Goal: Information Seeking & Learning: Learn about a topic

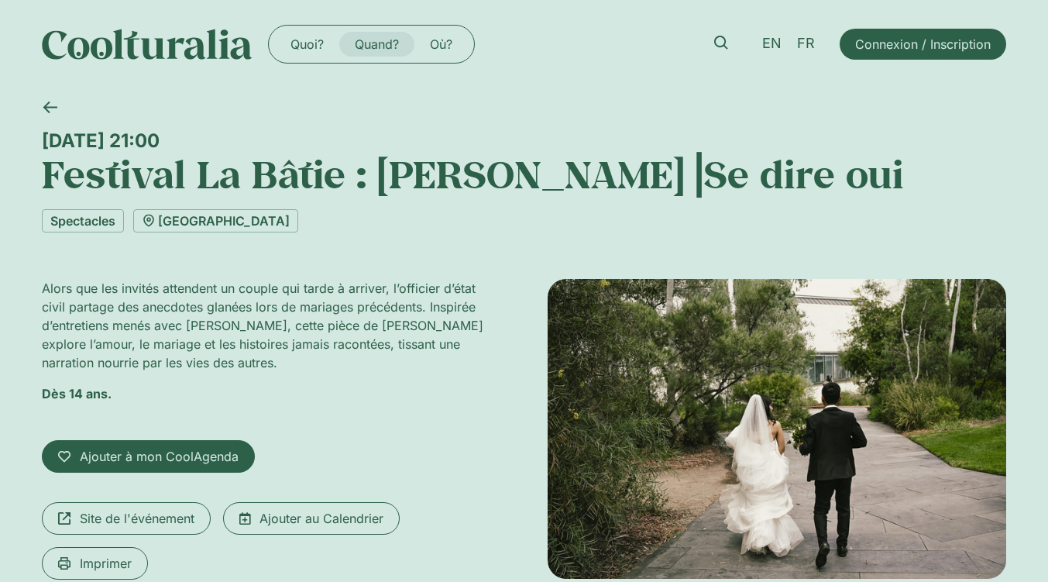
click at [351, 44] on link "Quand?" at bounding box center [376, 44] width 75 height 25
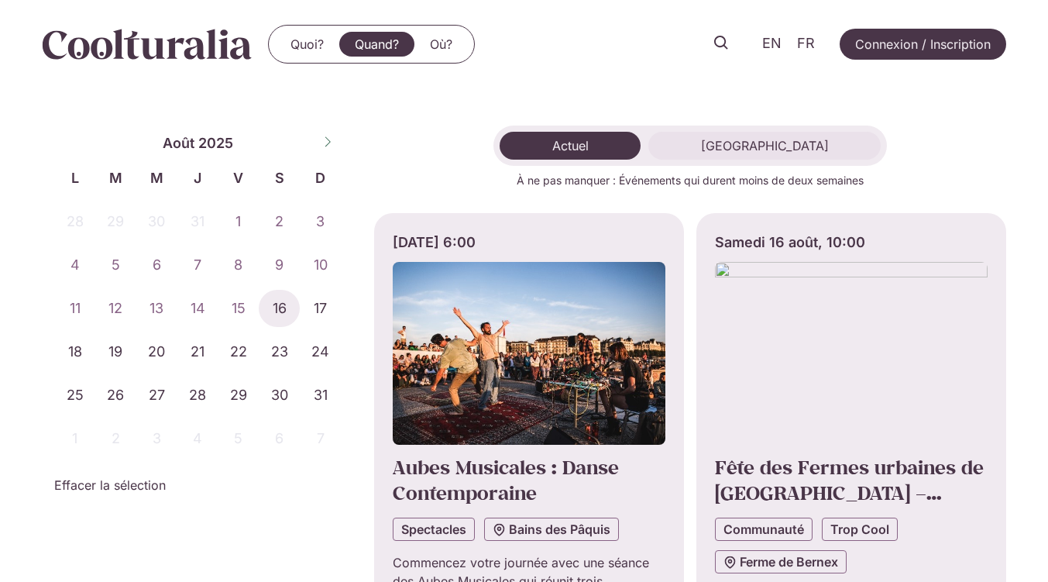
click at [736, 134] on button "Long Terme" at bounding box center [765, 146] width 232 height 28
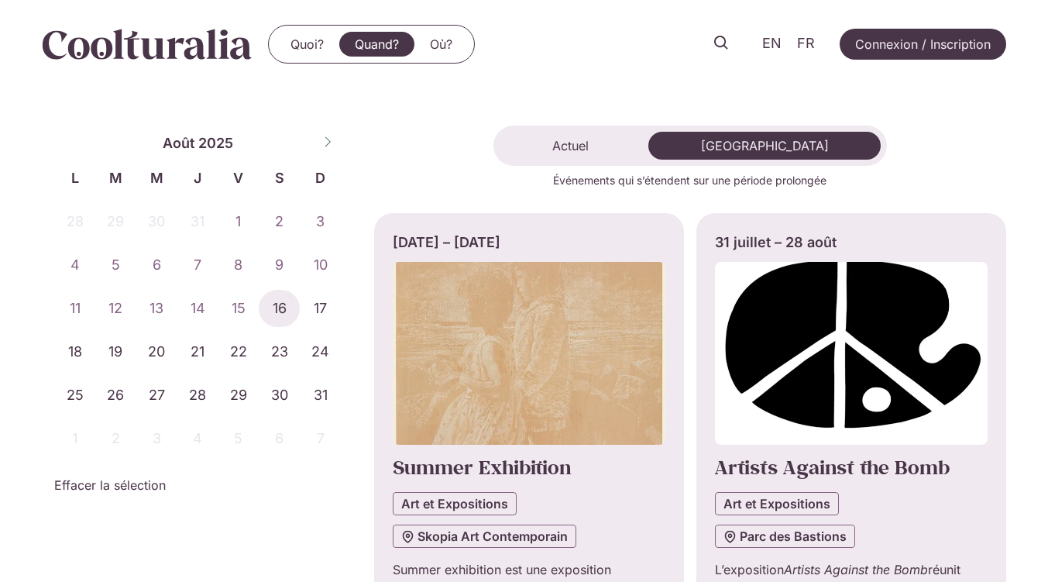
scroll to position [158, 0]
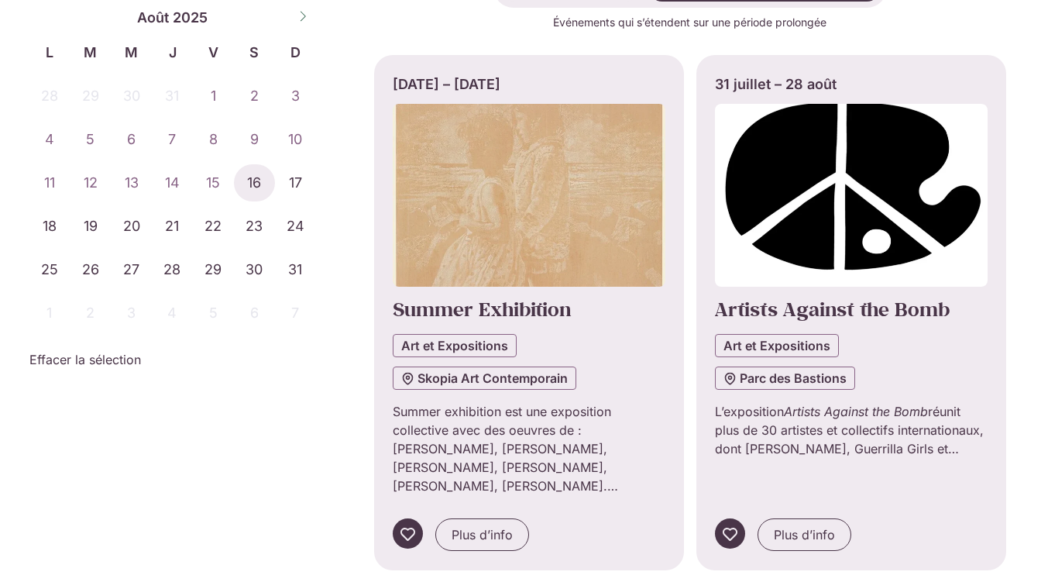
click at [562, 273] on img "Onglets. Ouvrez des éléments avec Entrer ou Espace, fermez-les avec Echape et n…" at bounding box center [529, 195] width 273 height 183
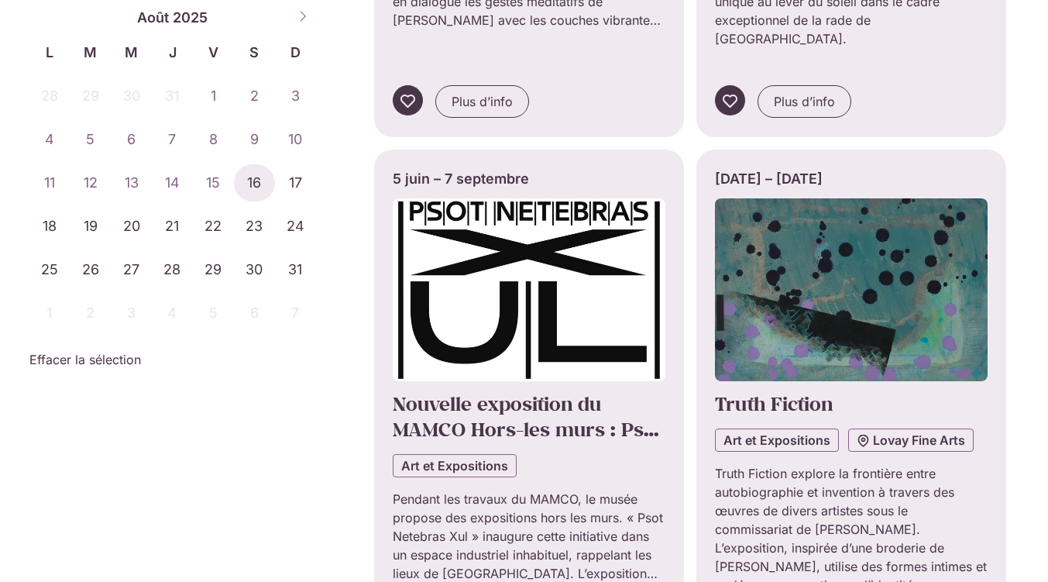
scroll to position [1259, 0]
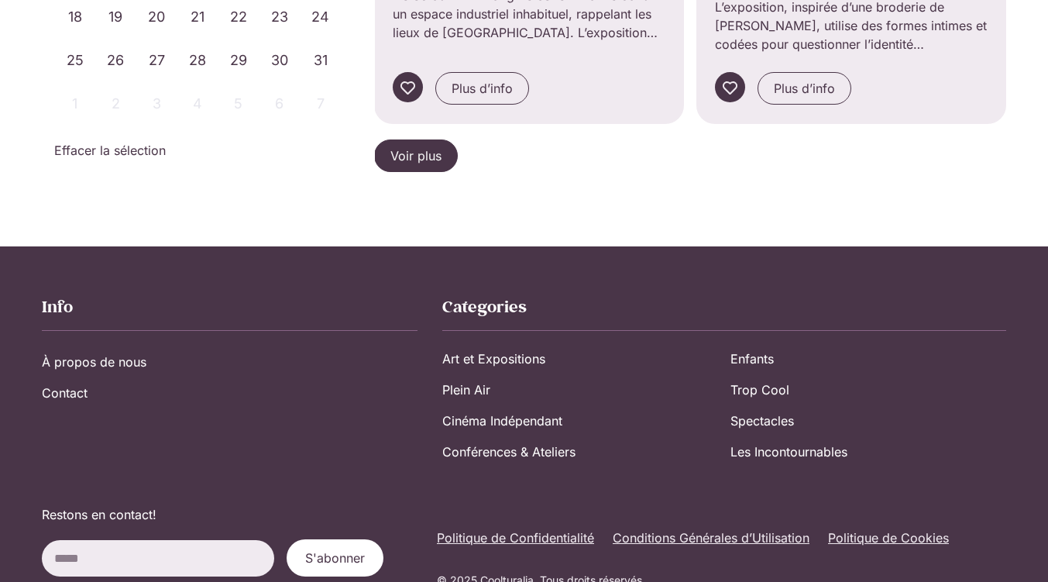
click at [391, 165] on span "Voir plus" at bounding box center [416, 155] width 51 height 19
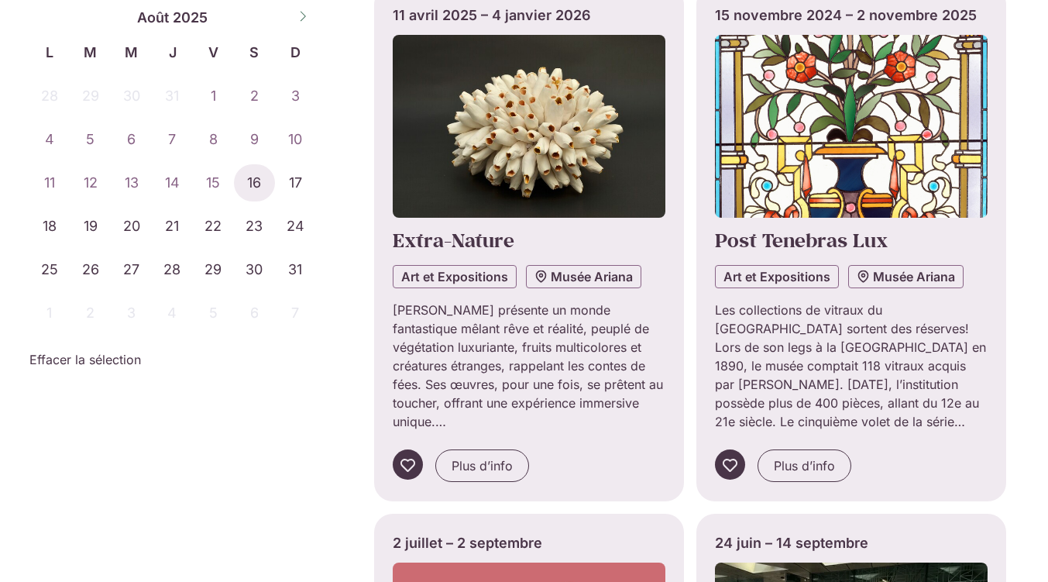
scroll to position [2324, 0]
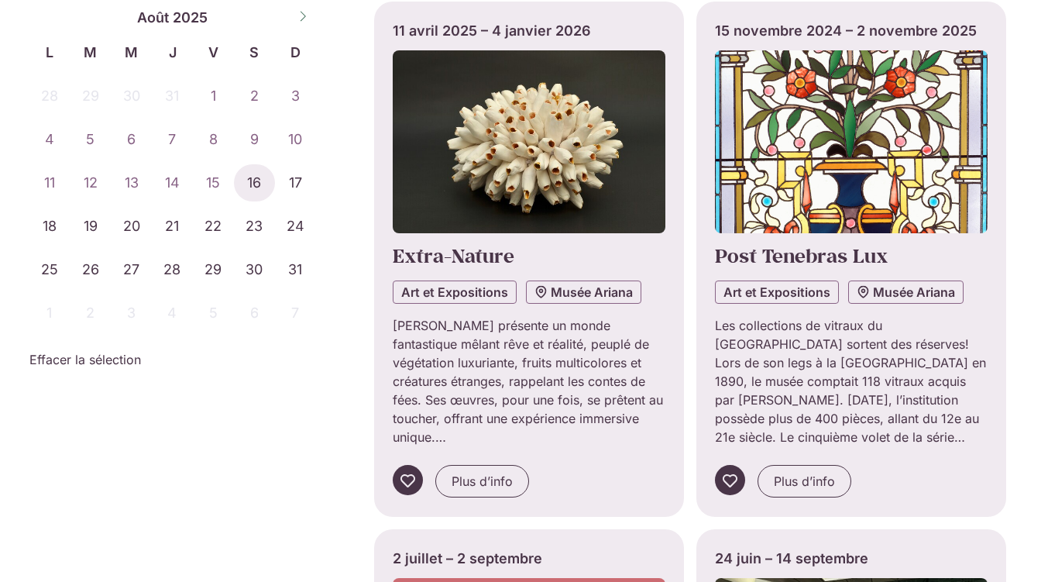
click at [572, 233] on img "Onglets. Ouvrez des éléments avec Entrer ou Espace, fermez-les avec Echape et n…" at bounding box center [529, 141] width 273 height 183
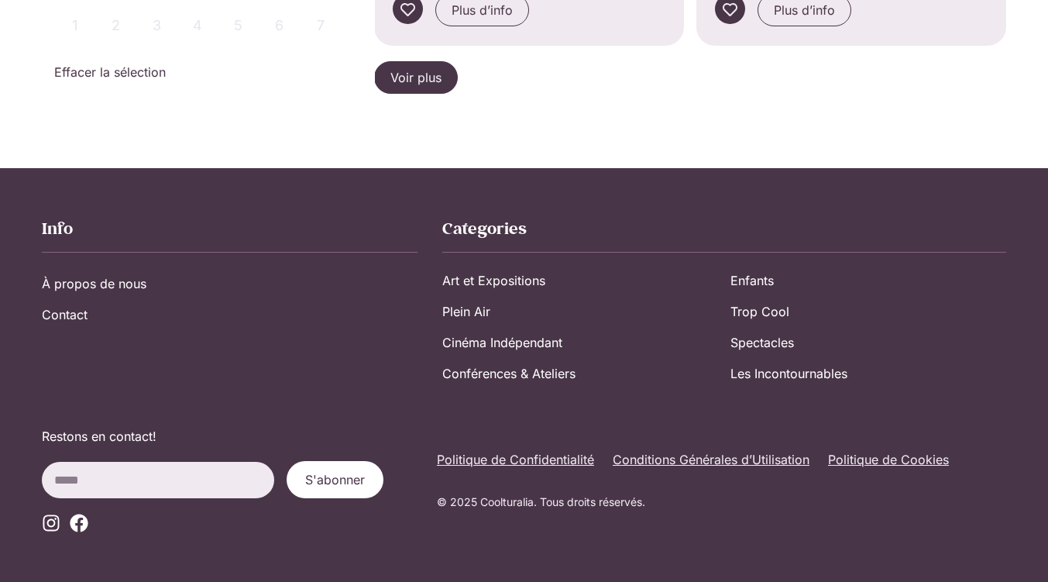
click at [391, 87] on span "Voir plus" at bounding box center [416, 77] width 51 height 19
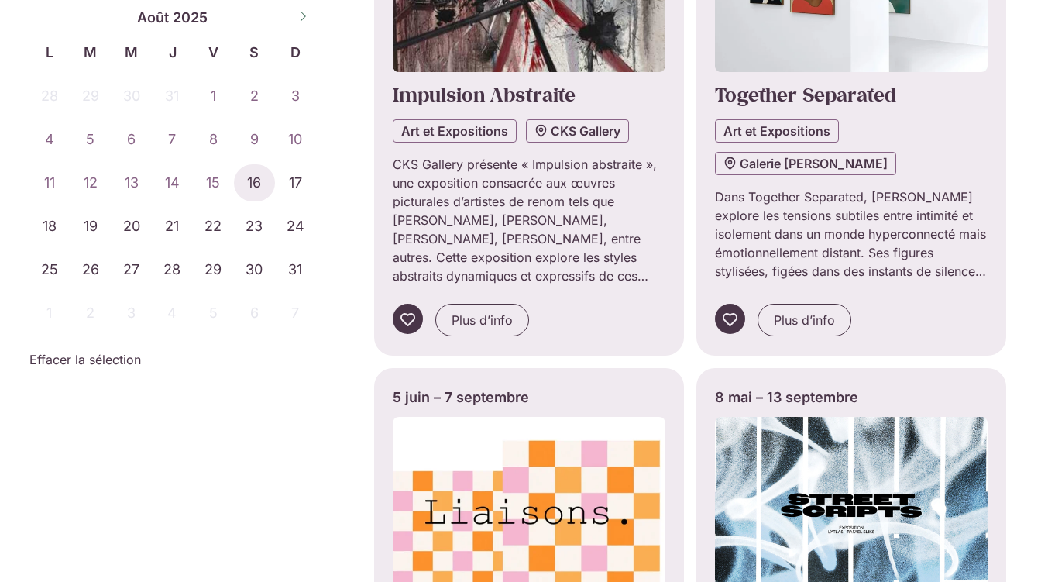
scroll to position [3515, 0]
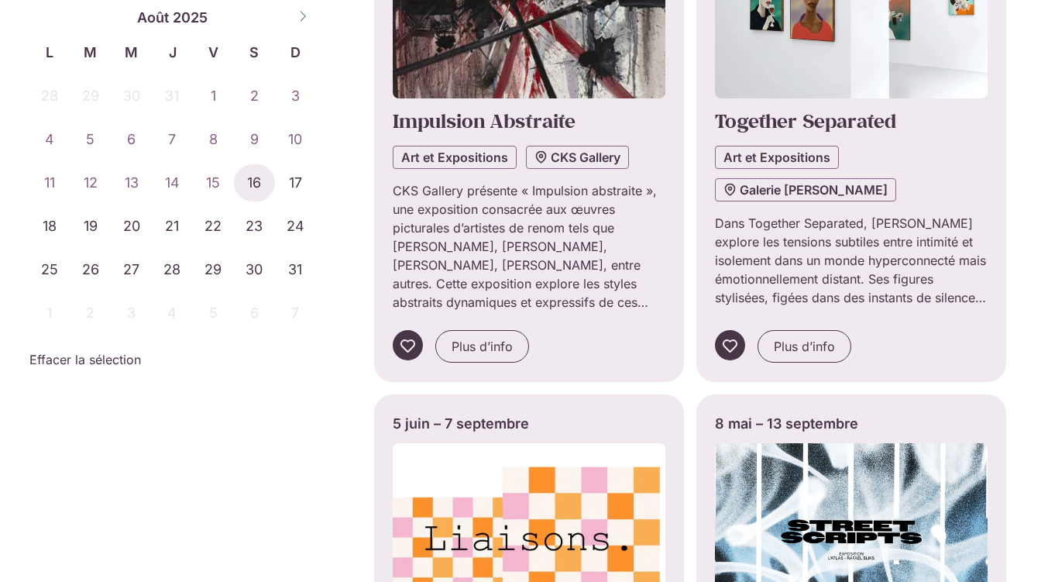
click at [862, 98] on img "Onglets. Ouvrez des éléments avec Entrer ou Espace, fermez-les avec Echape et n…" at bounding box center [851, 6] width 273 height 183
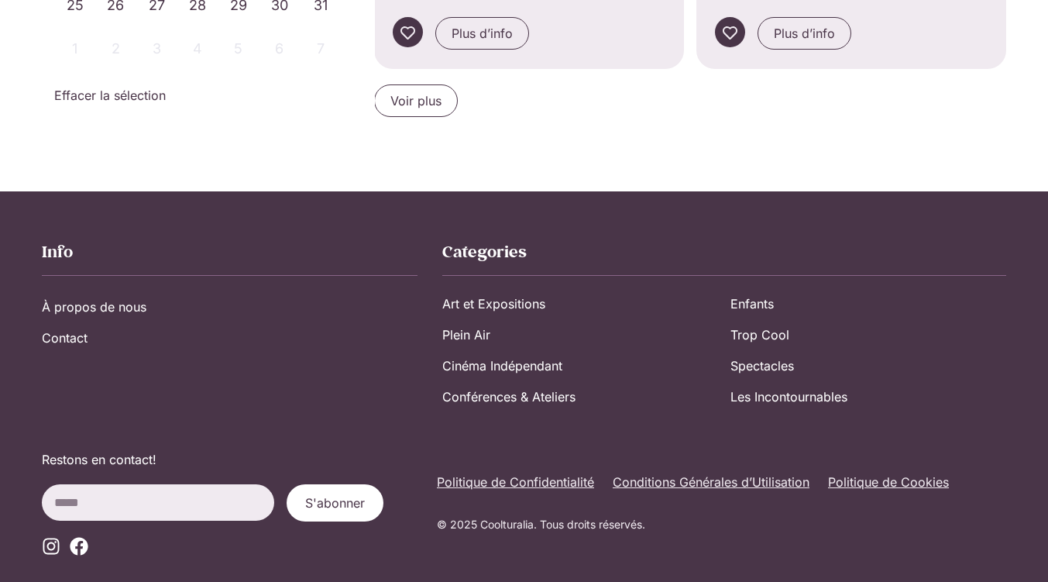
scroll to position [4884, 0]
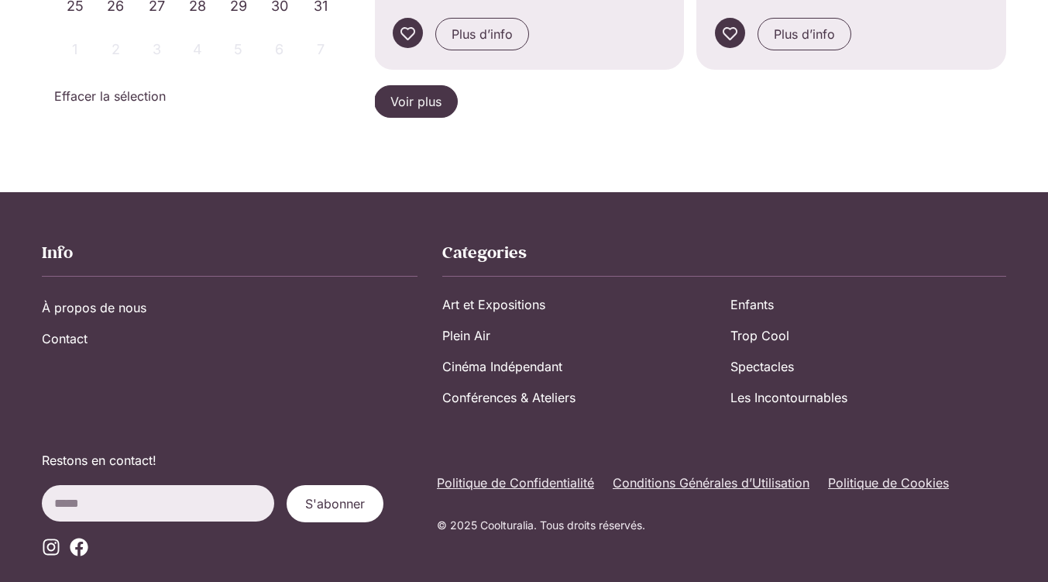
click at [394, 111] on span "Voir plus" at bounding box center [416, 101] width 51 height 19
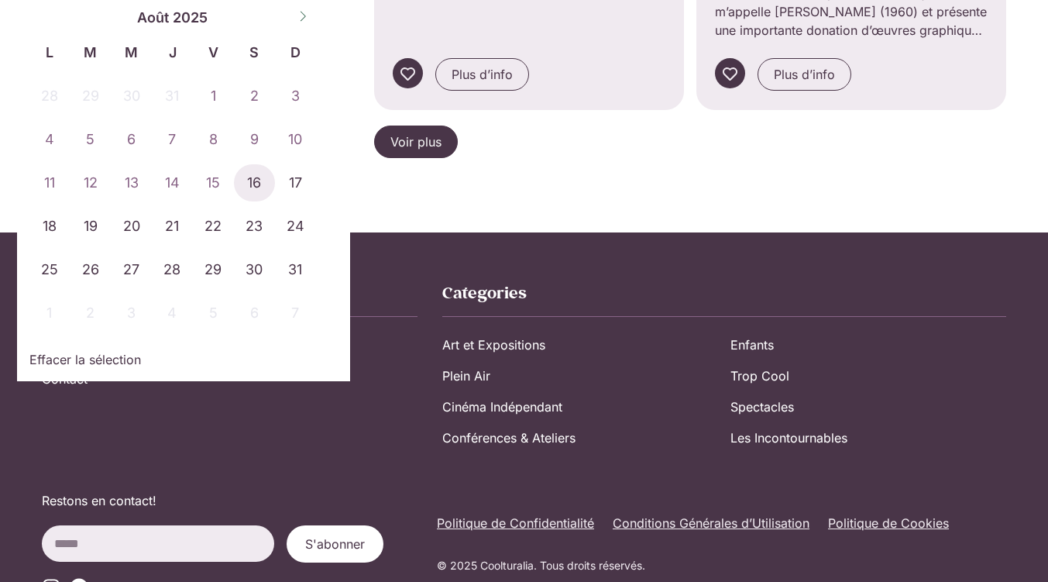
scroll to position [6506, 0]
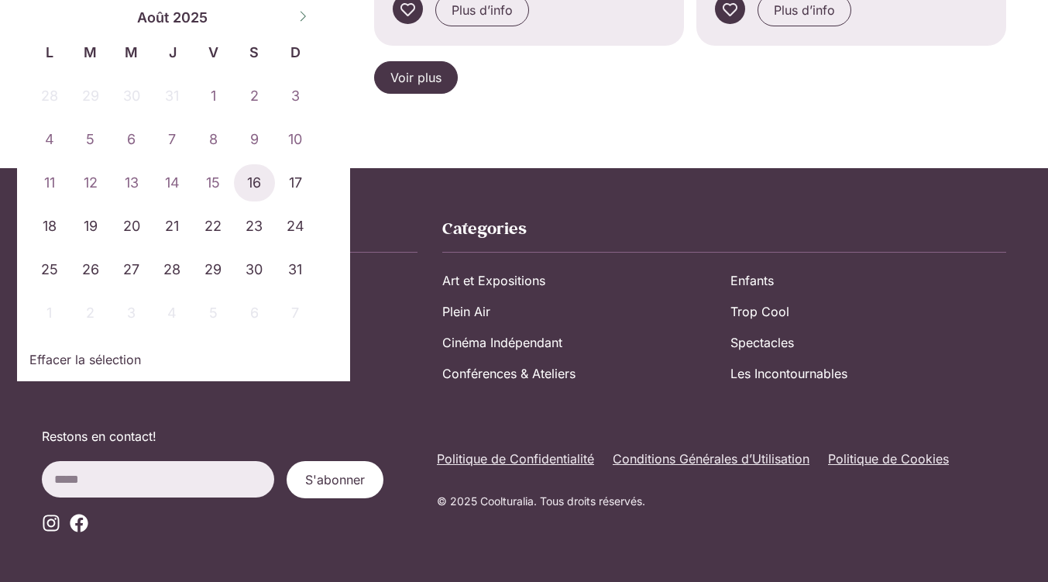
click at [411, 94] on link "Voir plus" at bounding box center [416, 77] width 84 height 33
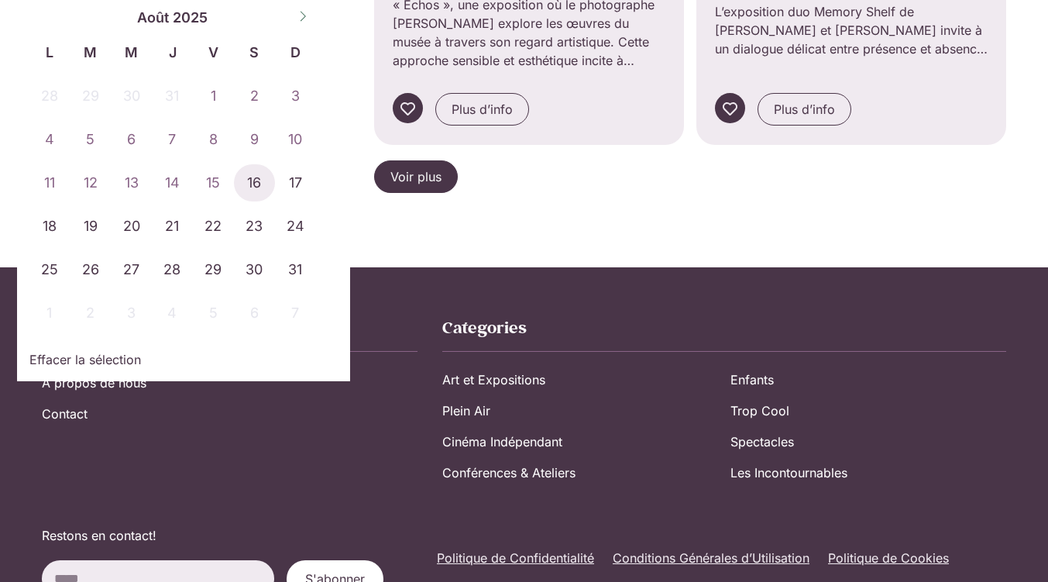
scroll to position [7976, 0]
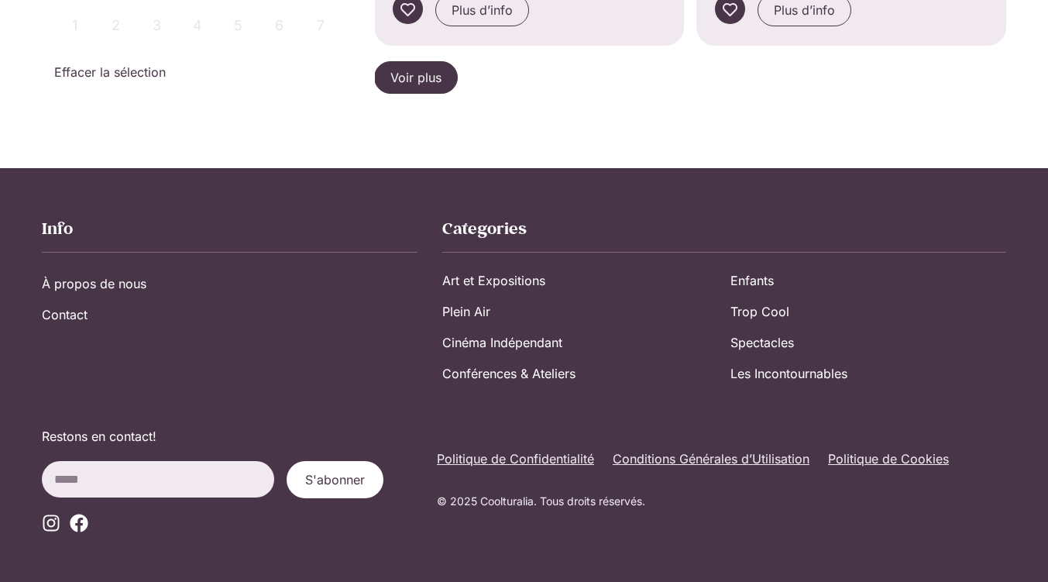
click at [399, 87] on span "Voir plus" at bounding box center [416, 77] width 51 height 19
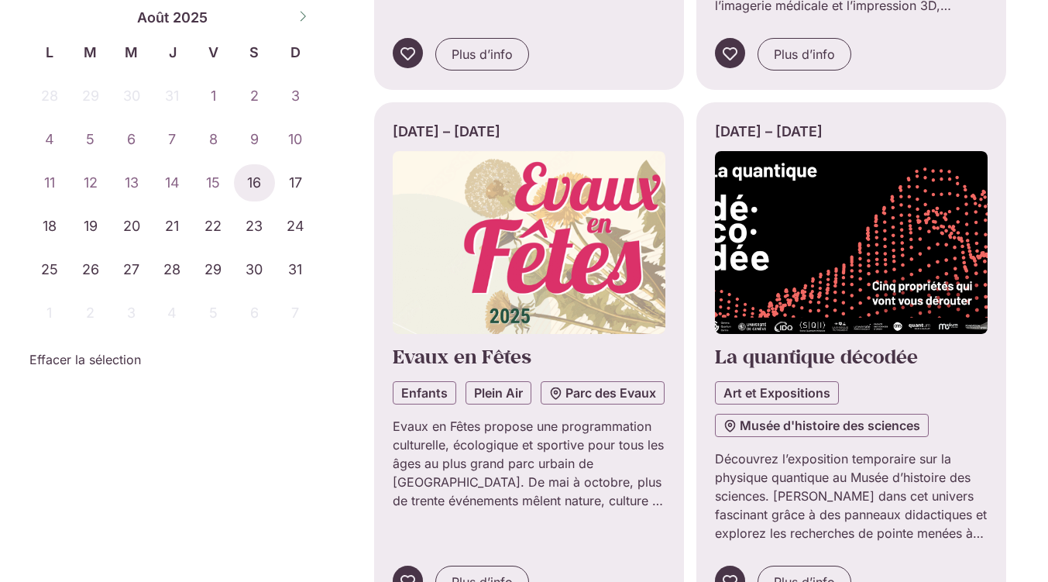
scroll to position [9085, 0]
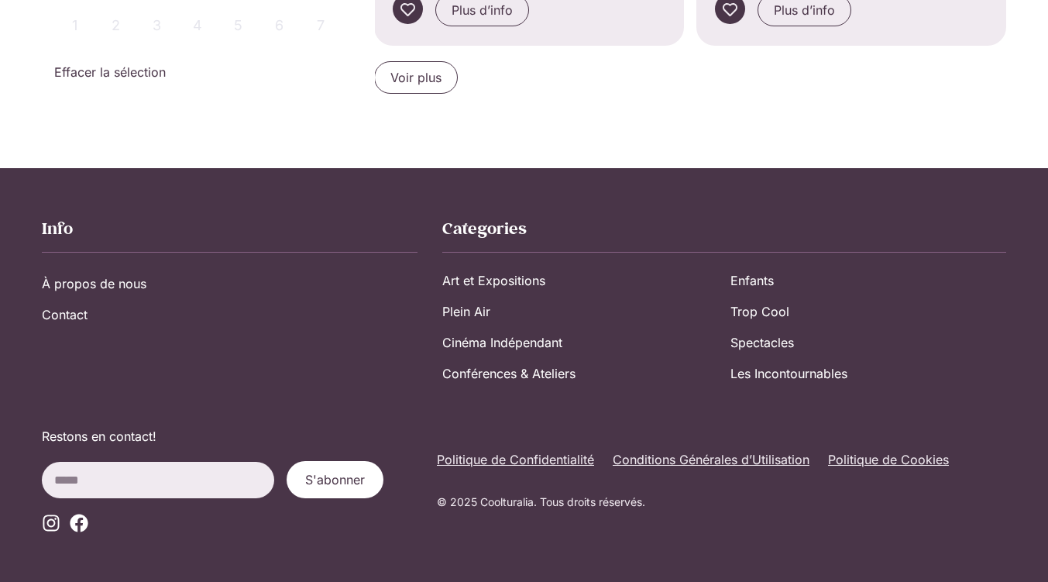
scroll to position [10167, 0]
click at [425, 85] on span "Voir plus" at bounding box center [416, 77] width 51 height 19
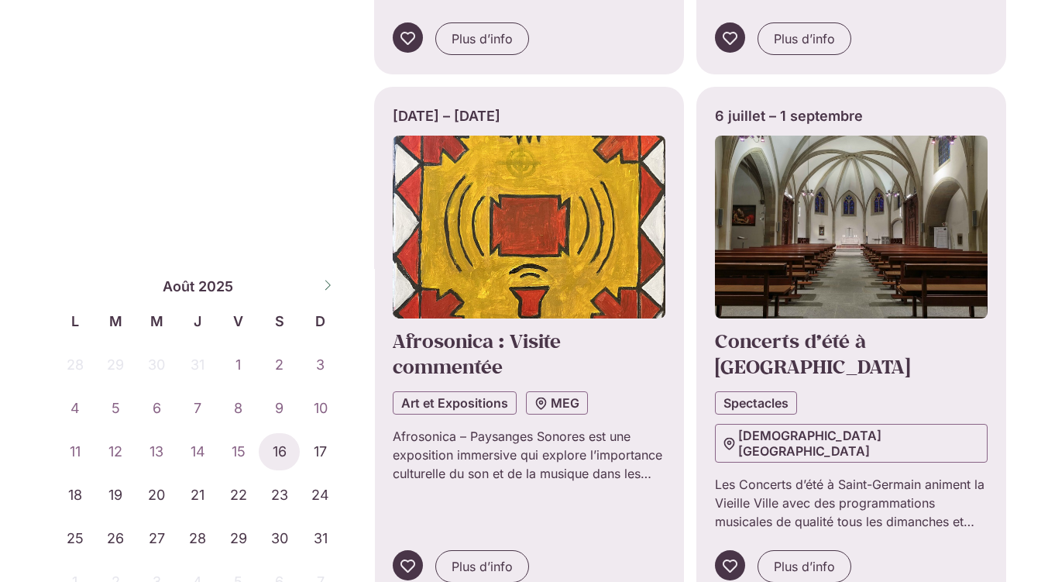
scroll to position [11838, 0]
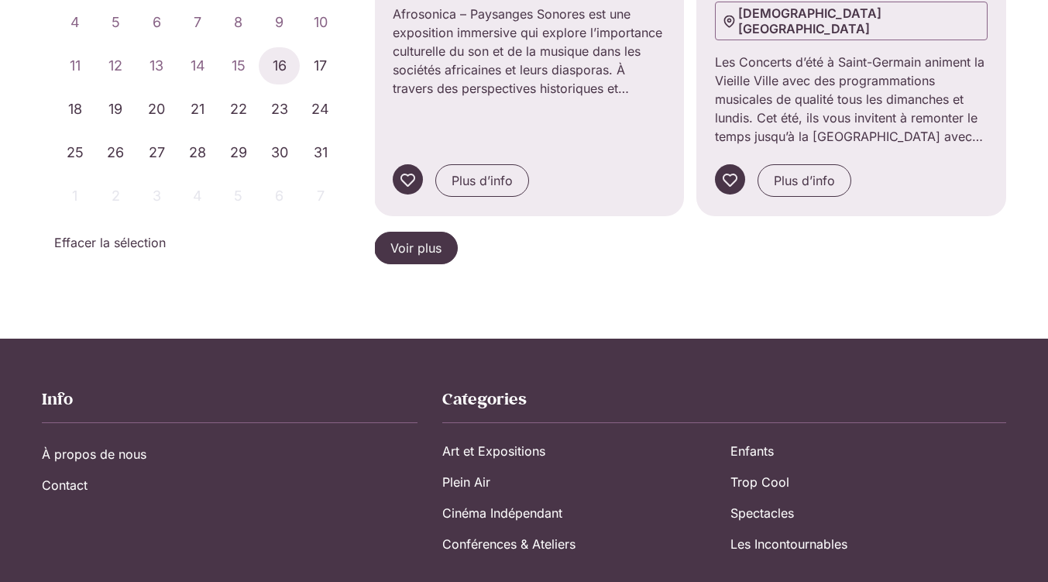
click at [418, 239] on span "Voir plus" at bounding box center [416, 248] width 51 height 19
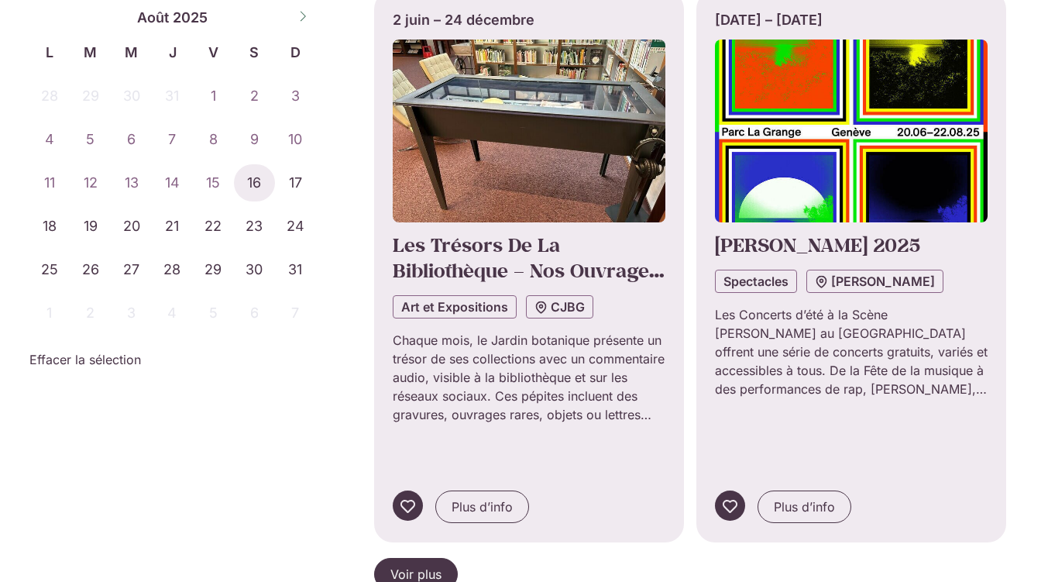
scroll to position [13509, 0]
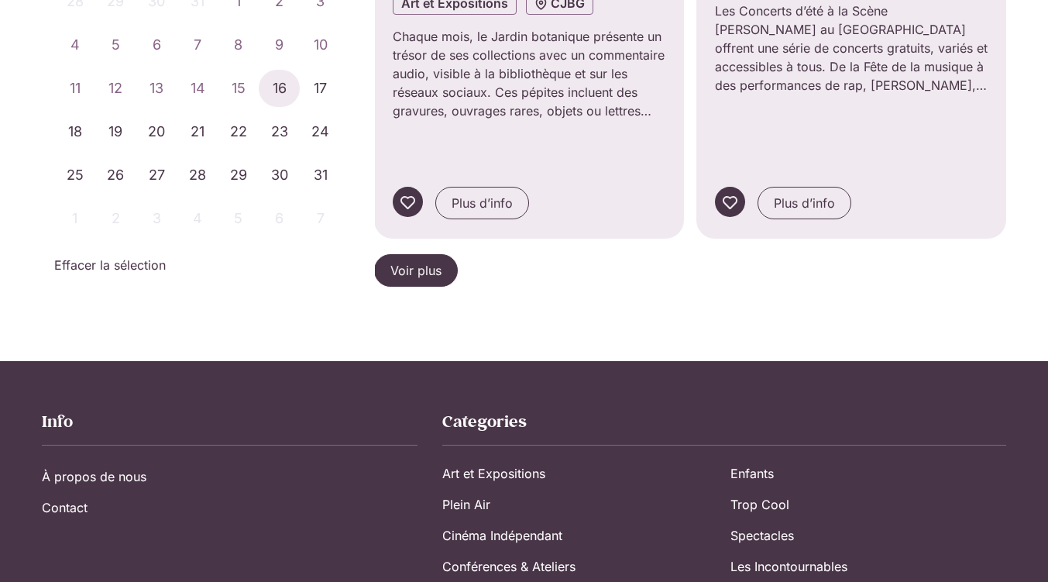
click at [413, 261] on span "Voir plus" at bounding box center [416, 270] width 51 height 19
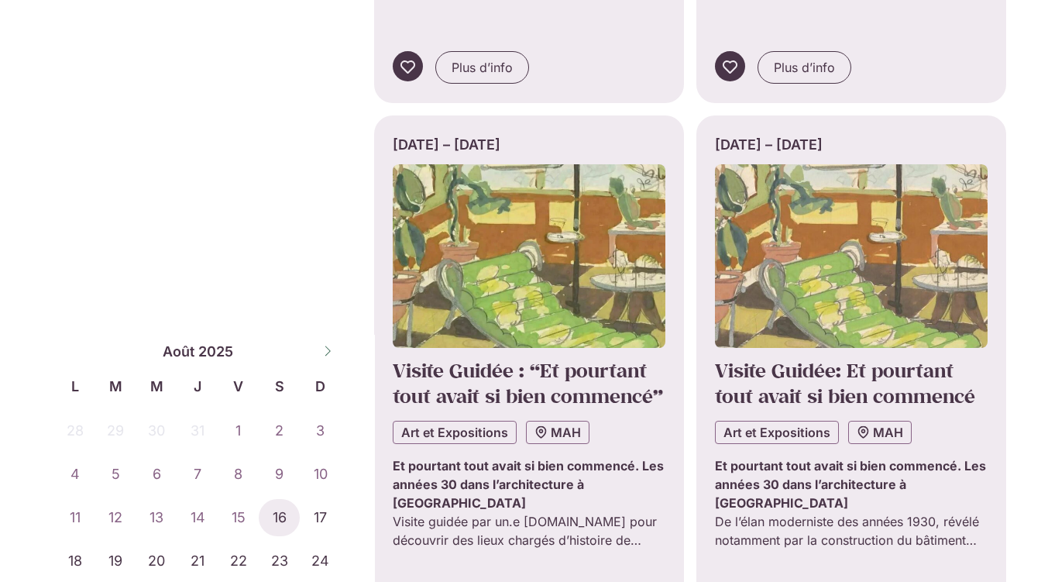
scroll to position [15143, 0]
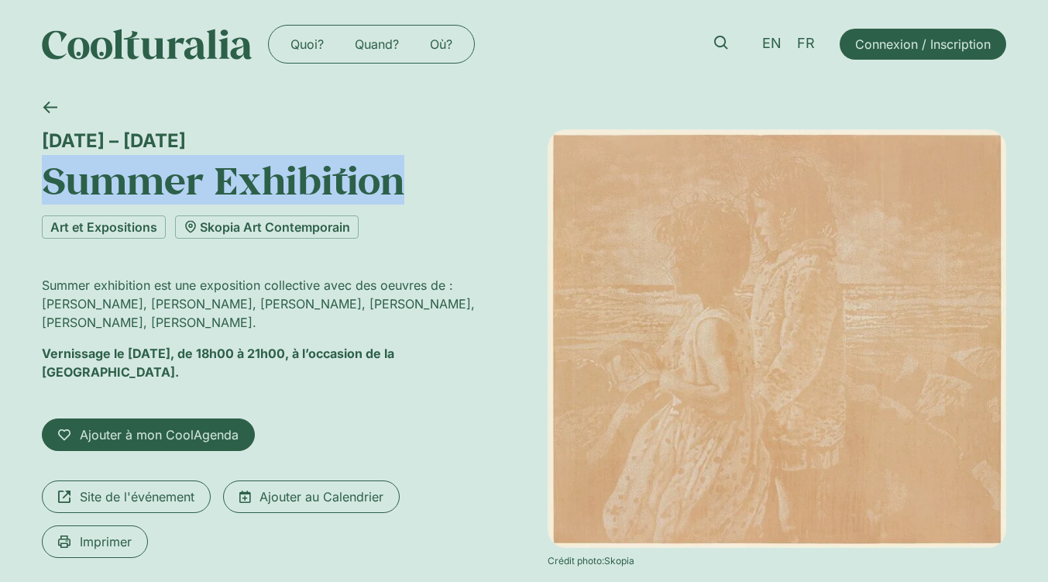
drag, startPoint x: 456, startPoint y: 187, endPoint x: 21, endPoint y: 181, distance: 434.8
click at [42, 181] on h1 "Summer Exhibition" at bounding box center [271, 180] width 459 height 45
copy h1 "Summer Exhibition"
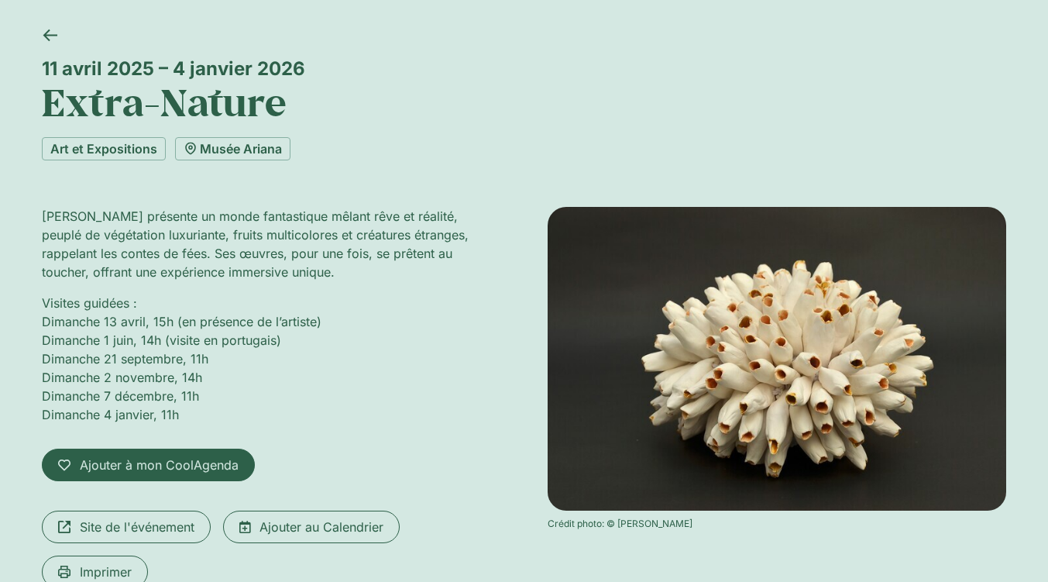
scroll to position [71, 0]
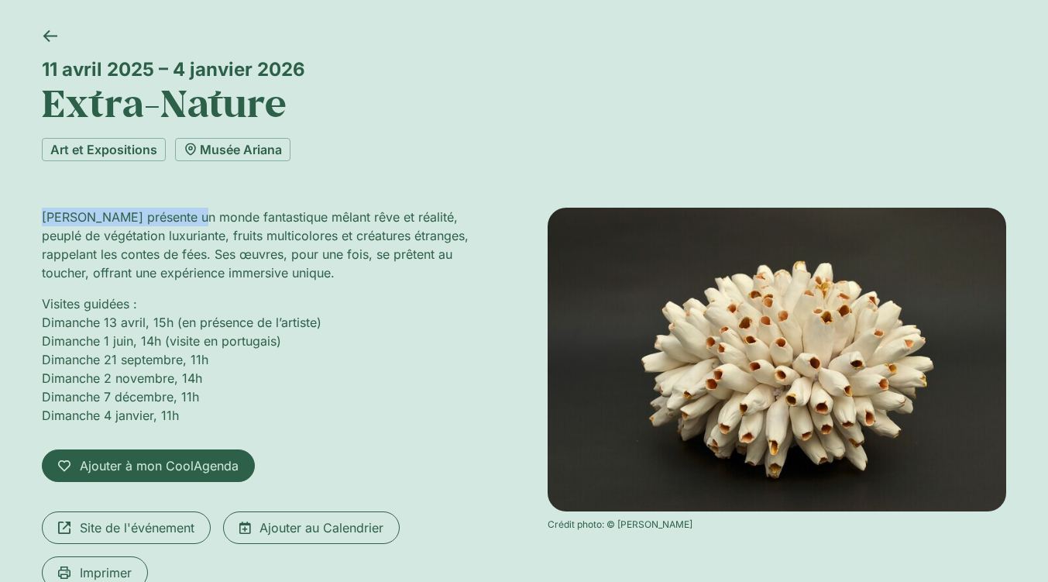
drag, startPoint x: 173, startPoint y: 229, endPoint x: 5, endPoint y: 208, distance: 169.5
click at [5, 208] on div "11 avril 2025 – 4 janvier 2026 Extra-Nature Art et Expositions Musée Ariana Ant…" at bounding box center [524, 358] width 1048 height 682
copy p "António Vasconcelos Lapa"
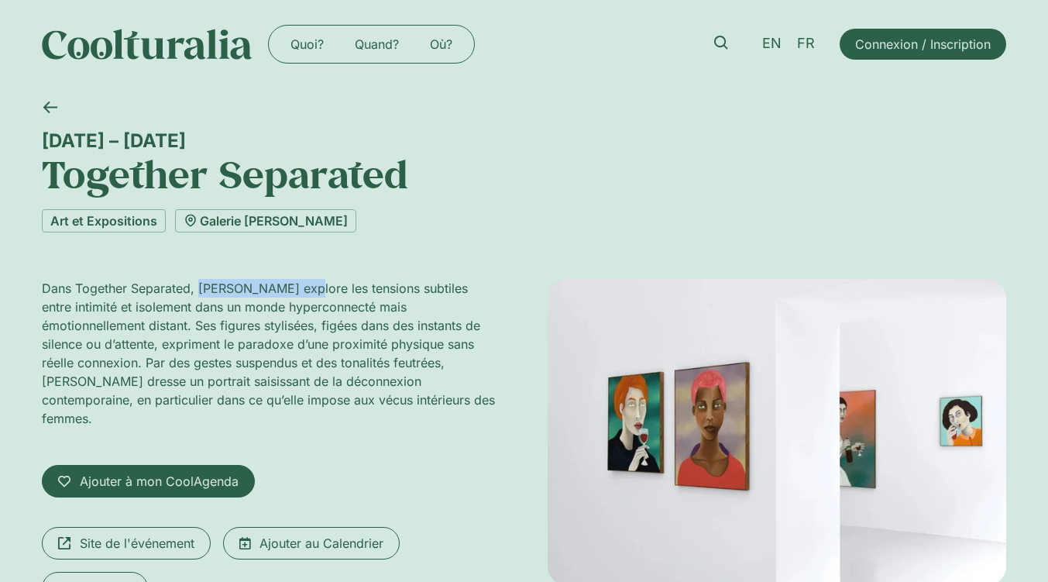
drag, startPoint x: 283, startPoint y: 296, endPoint x: 174, endPoint y: 301, distance: 108.6
click at [174, 301] on p "Dans Together Separated, [PERSON_NAME] explore les tensions subtiles entre inti…" at bounding box center [271, 353] width 459 height 149
copy p "[PERSON_NAME]"
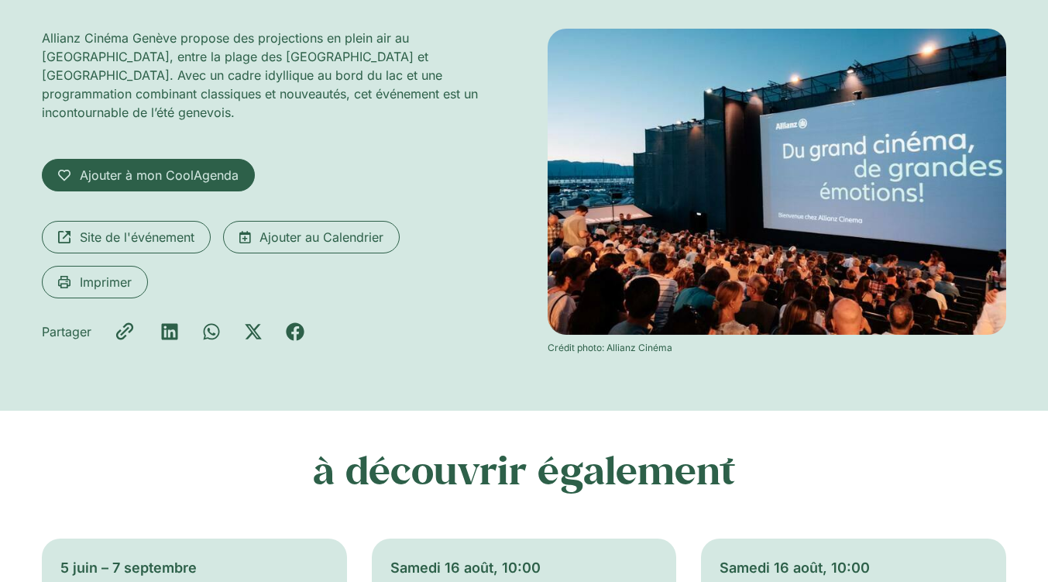
scroll to position [251, 0]
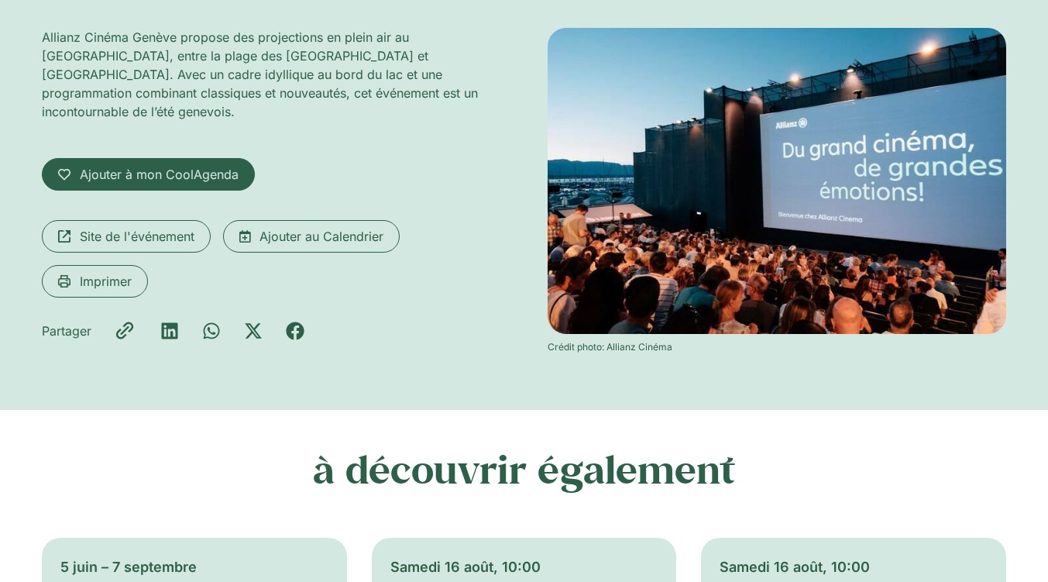
click at [144, 206] on div "Allianz Cinéma Genève propose des projections en plein air au [GEOGRAPHIC_DATA]…" at bounding box center [271, 191] width 459 height 326
click at [146, 227] on span "Site de l'événement" at bounding box center [137, 236] width 115 height 19
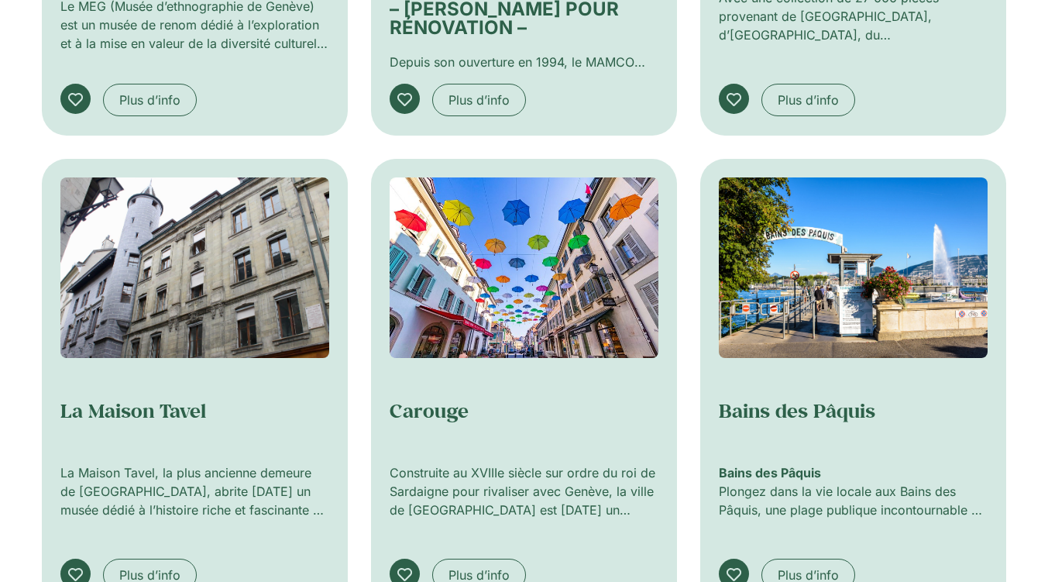
scroll to position [942, 0]
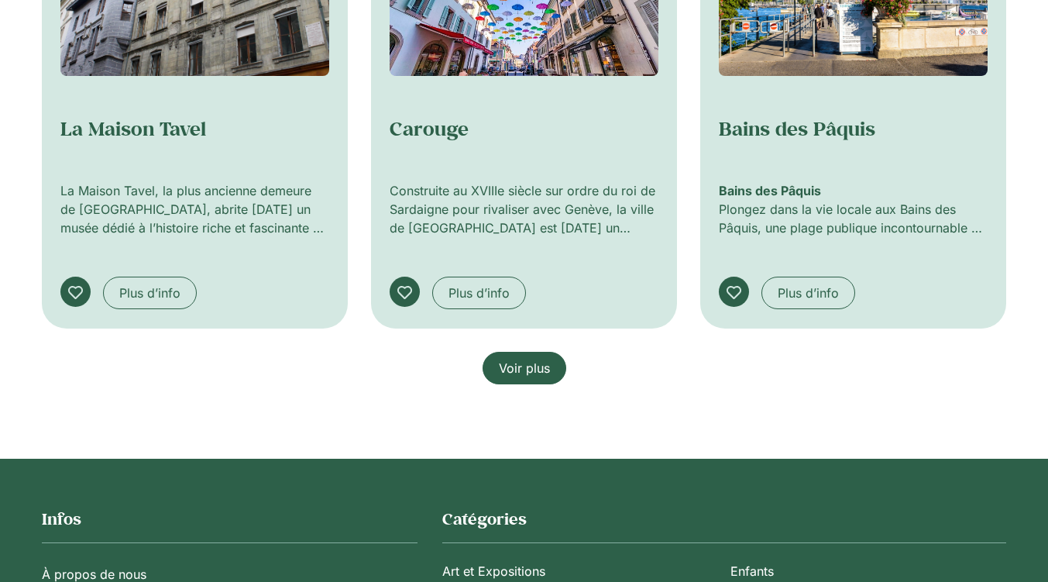
click at [525, 377] on span "Voir plus" at bounding box center [524, 368] width 51 height 19
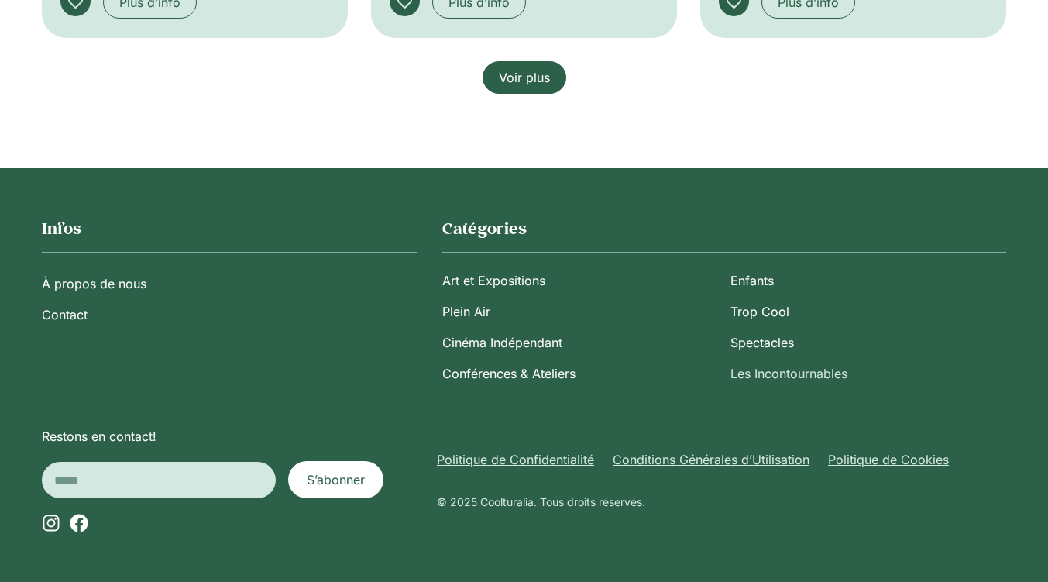
scroll to position [2279, 0]
click at [787, 358] on link "Spectacles" at bounding box center [869, 342] width 276 height 31
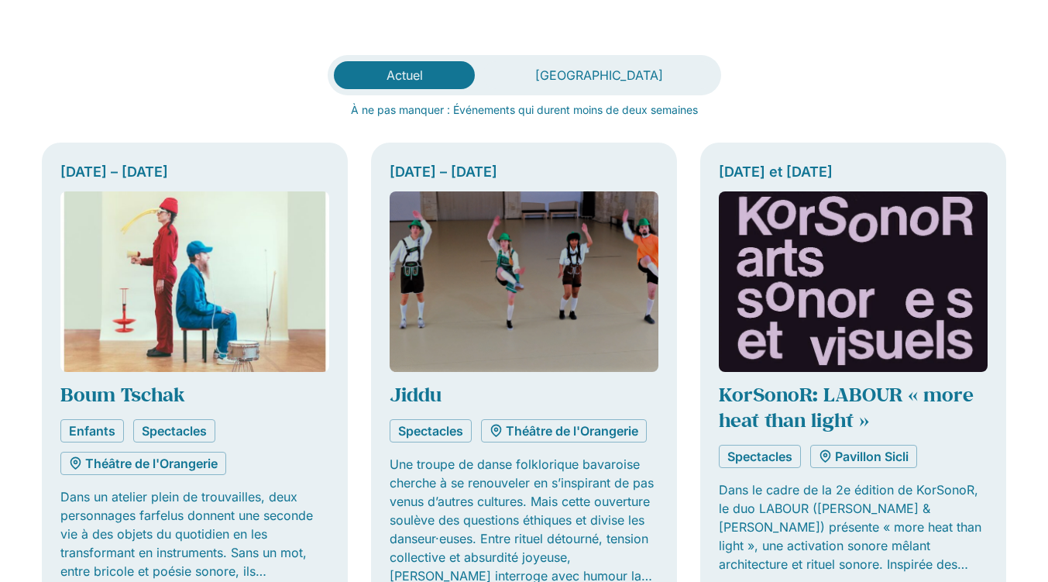
scroll to position [377, 0]
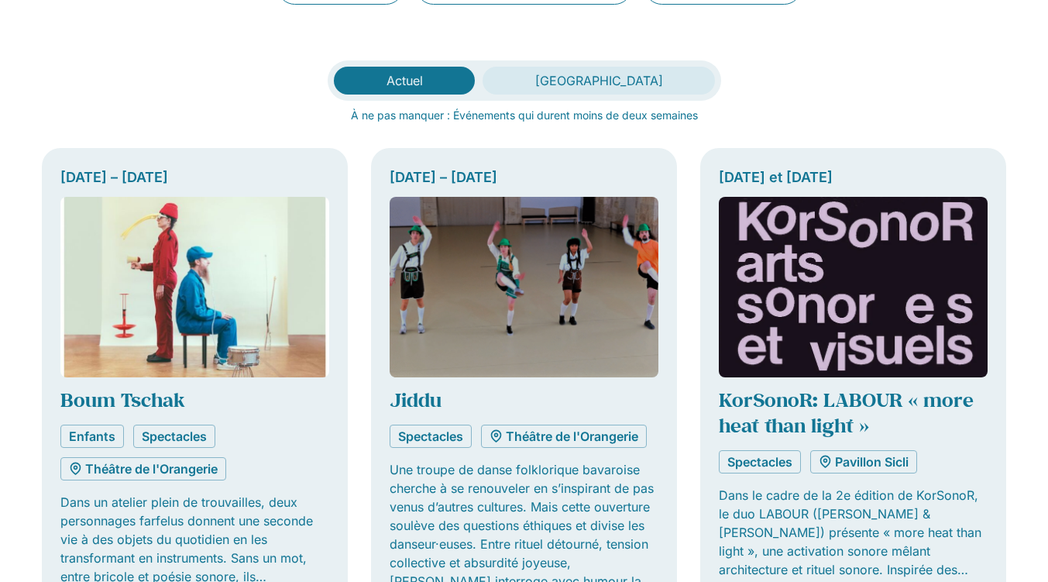
click at [611, 88] on span "[GEOGRAPHIC_DATA]" at bounding box center [599, 80] width 128 height 15
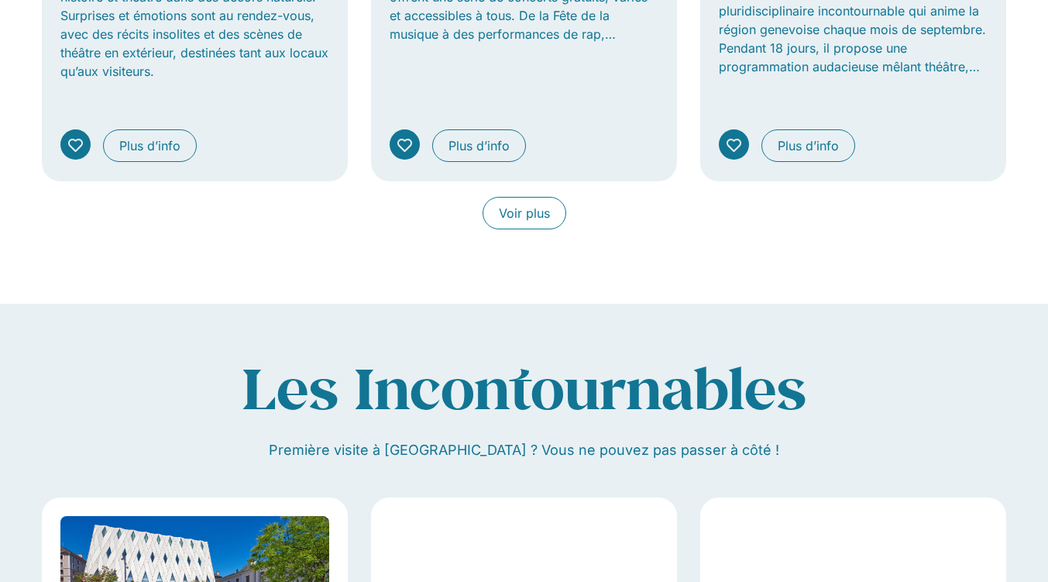
scroll to position [1454, 0]
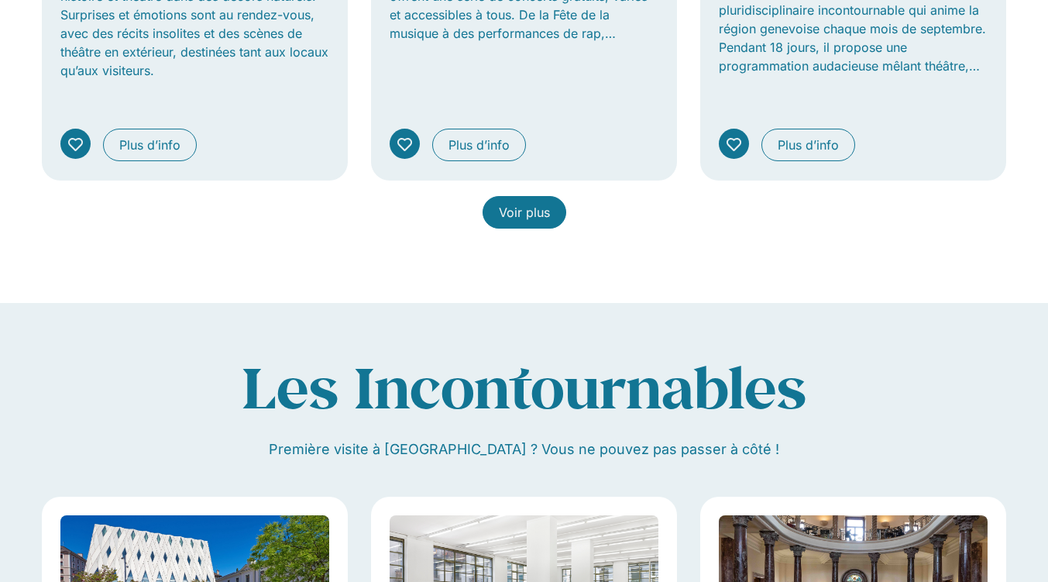
click at [539, 205] on link "Voir plus" at bounding box center [525, 212] width 84 height 33
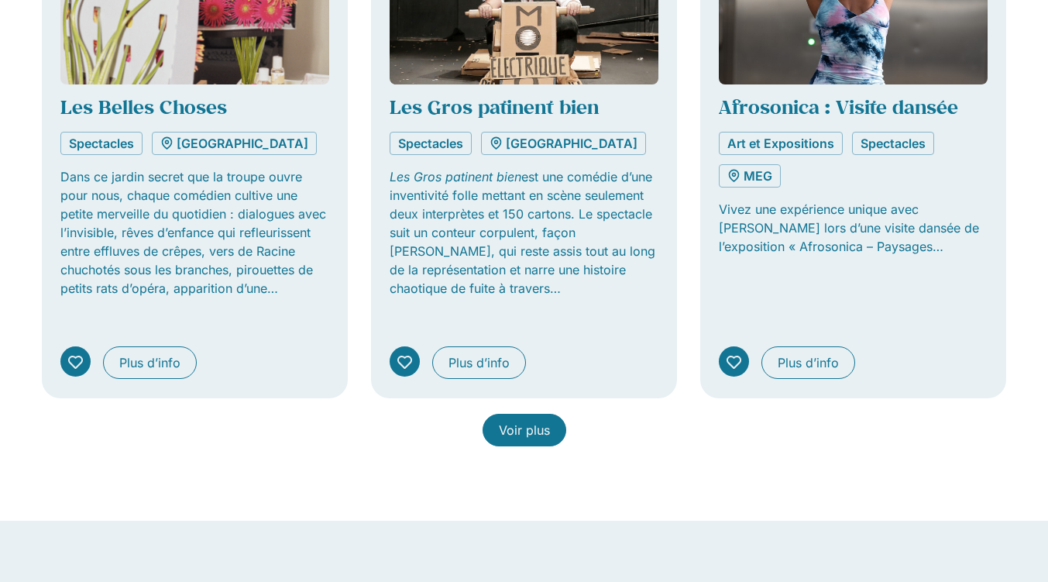
scroll to position [2403, 0]
